Goal: Check status: Check status

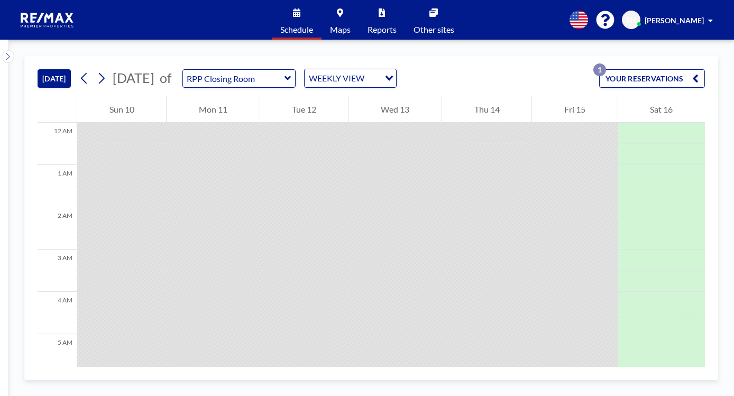
scroll to position [634, 0]
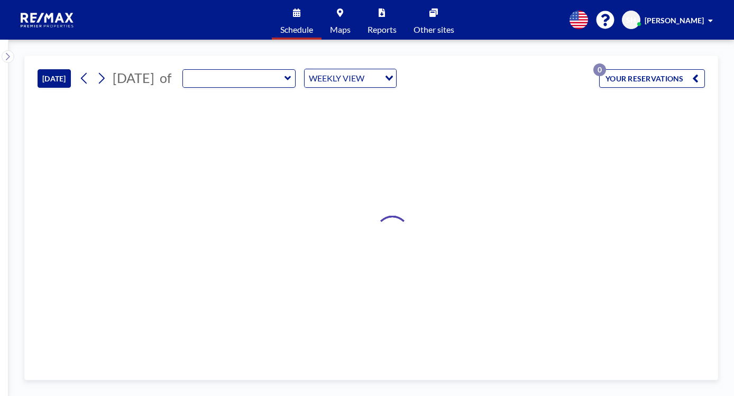
type input "RPP Closing Room"
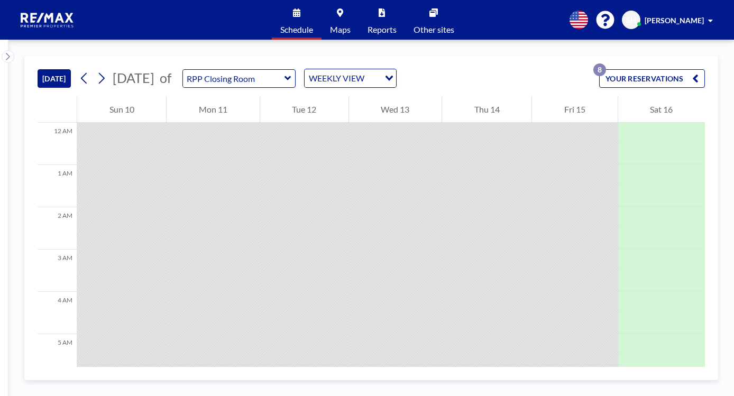
scroll to position [655, 0]
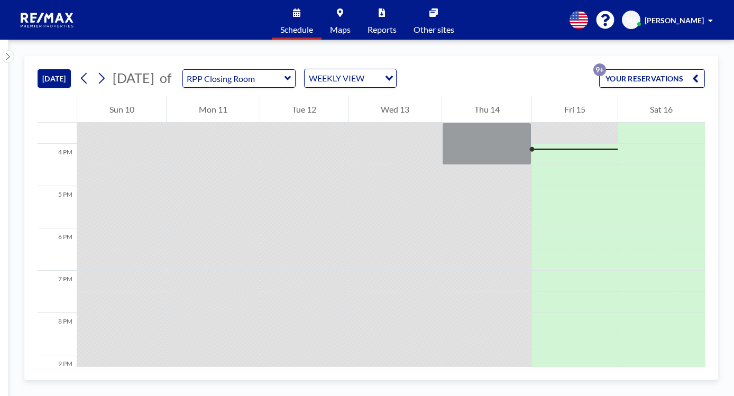
click at [628, 84] on button "YOUR RESERVATIONS 9+" at bounding box center [652, 78] width 106 height 18
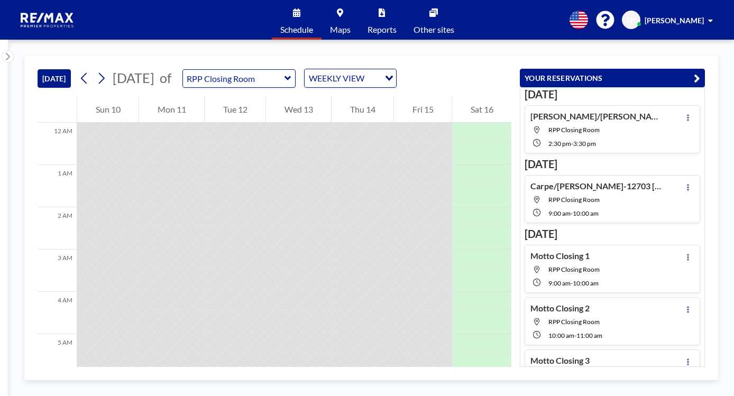
scroll to position [677, 0]
